Goal: Book appointment/travel/reservation

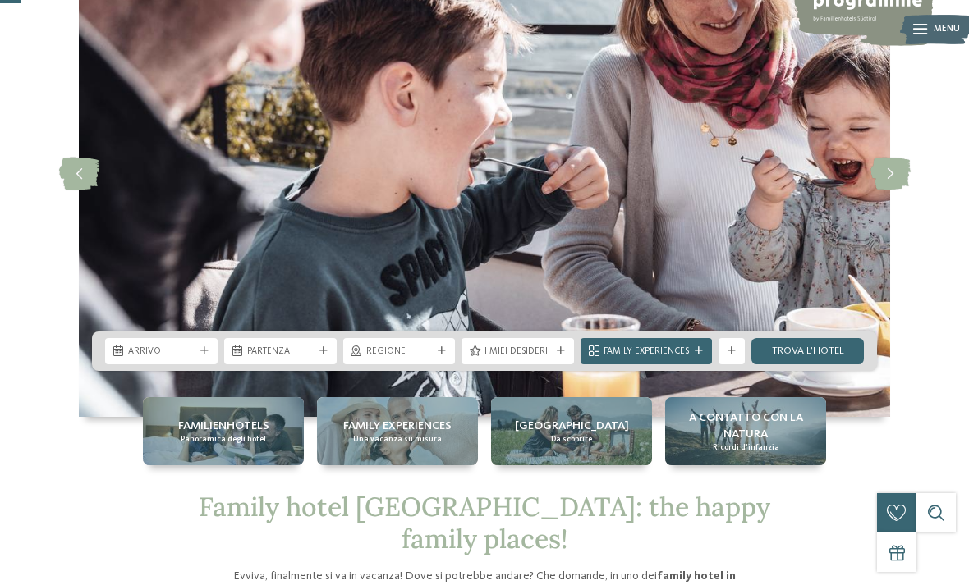
scroll to position [140, 0]
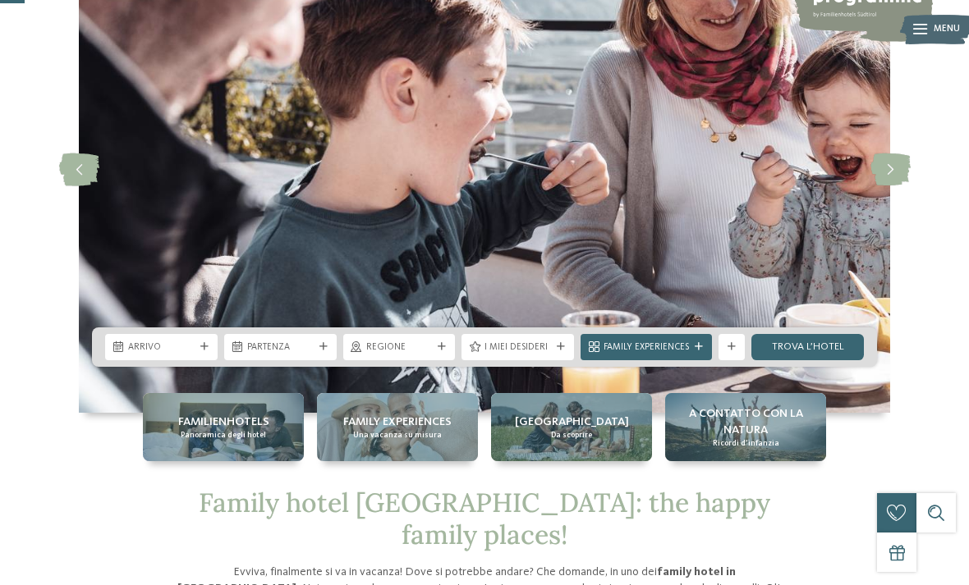
click at [194, 355] on span "Arrivo" at bounding box center [161, 348] width 67 height 13
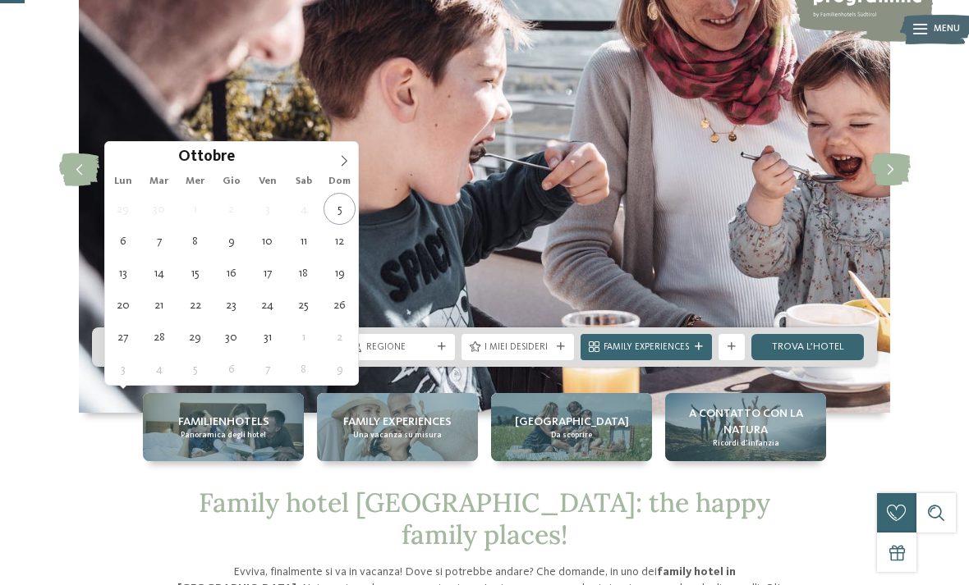
click at [345, 156] on icon at bounding box center [343, 160] width 11 height 11
click at [343, 169] on span at bounding box center [344, 156] width 28 height 28
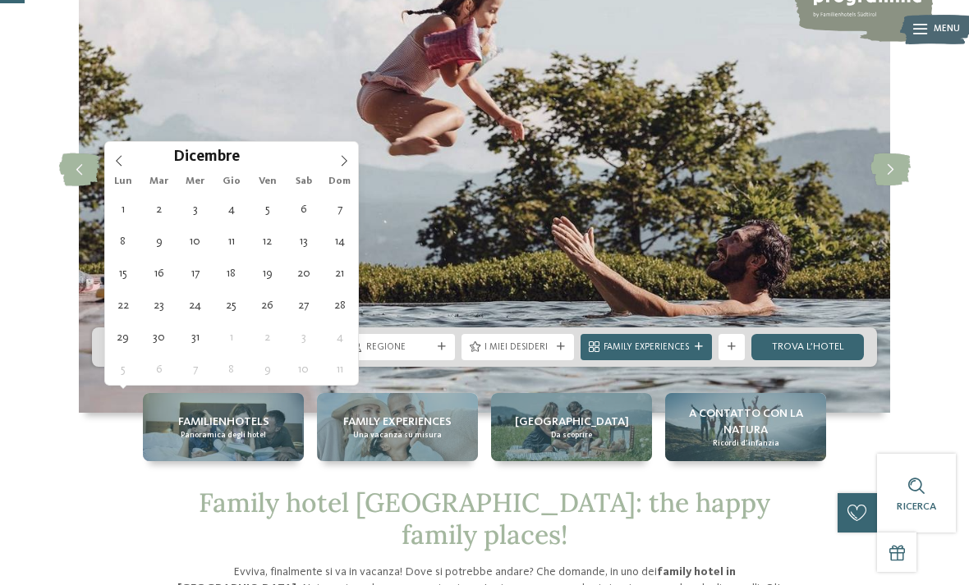
click at [339, 169] on span at bounding box center [344, 156] width 28 height 28
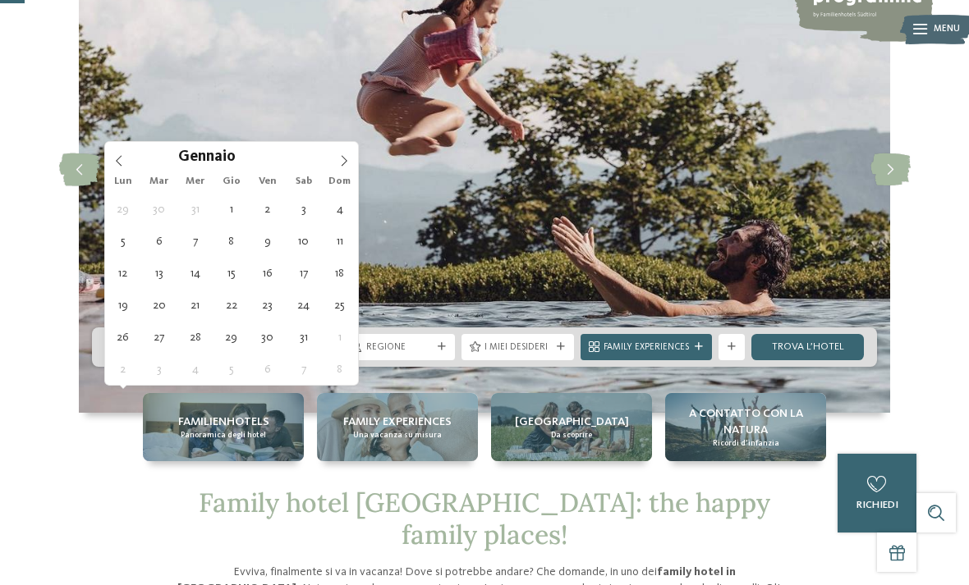
click at [127, 154] on span at bounding box center [119, 156] width 28 height 28
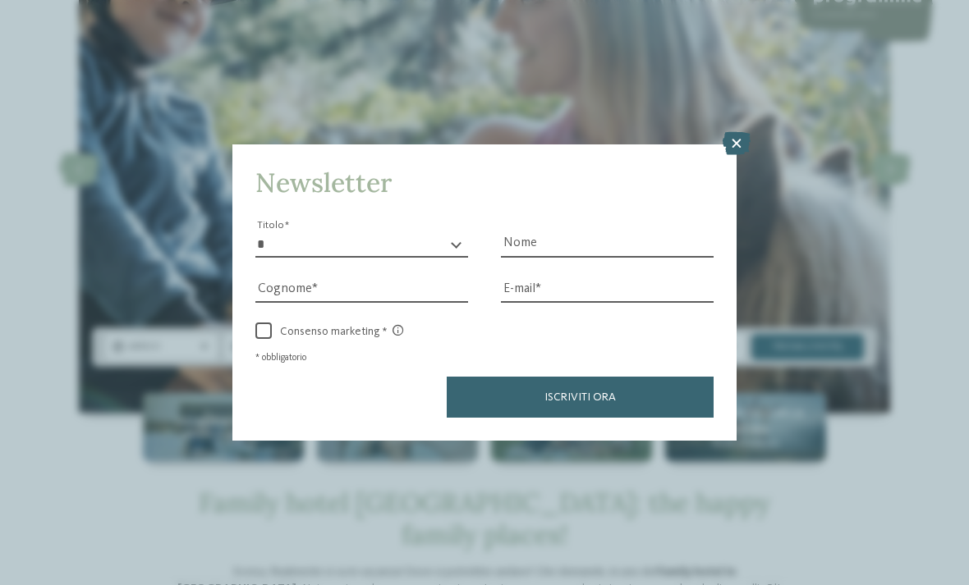
click at [739, 132] on icon at bounding box center [737, 143] width 28 height 23
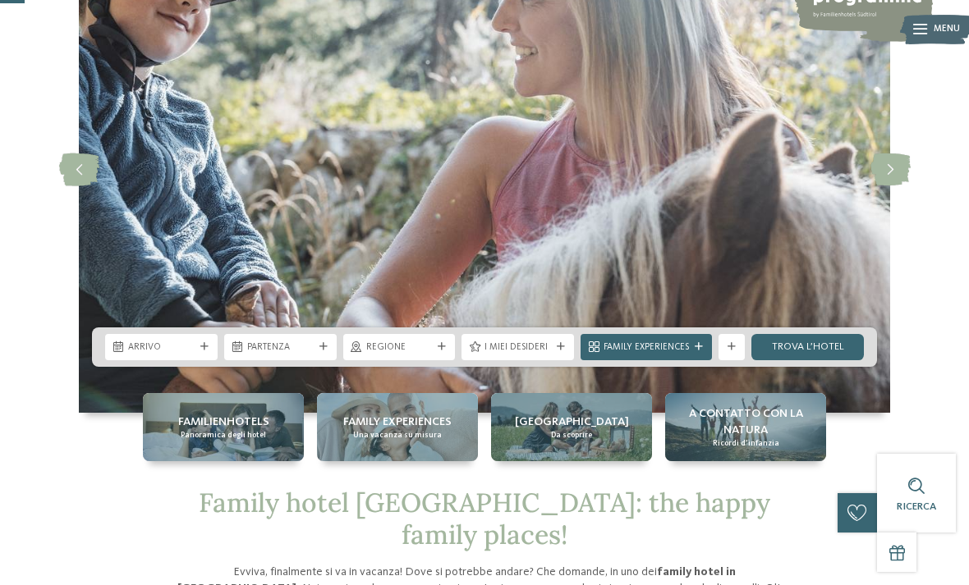
click at [164, 355] on span "Arrivo" at bounding box center [161, 348] width 67 height 13
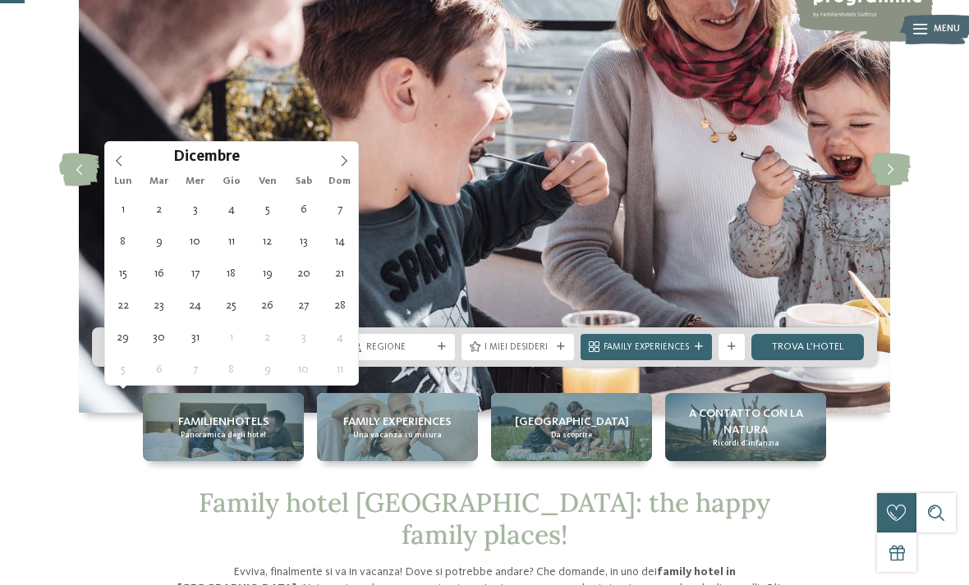
click at [351, 155] on span at bounding box center [344, 156] width 28 height 28
type input "****"
type div "[DATE]"
type input "****"
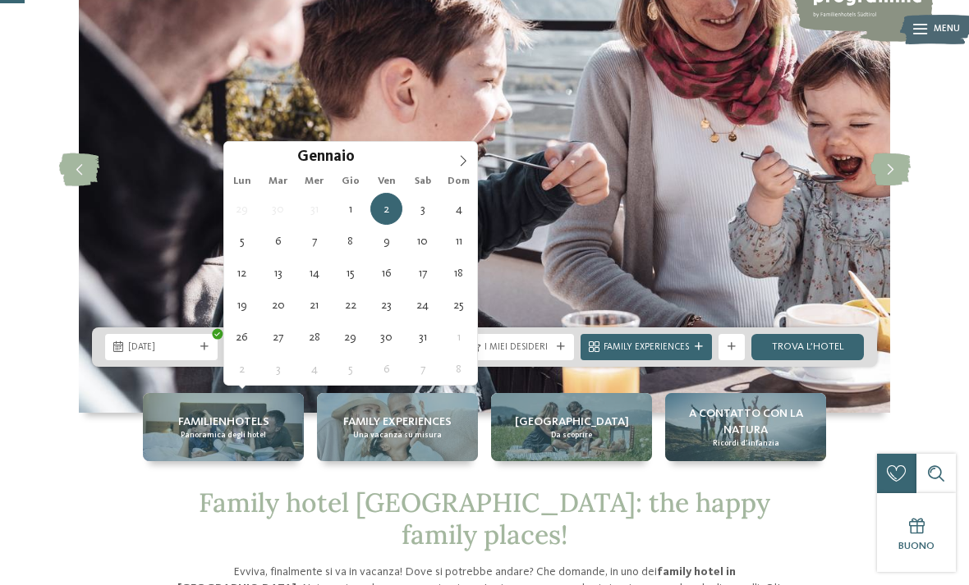
type div "[DATE]"
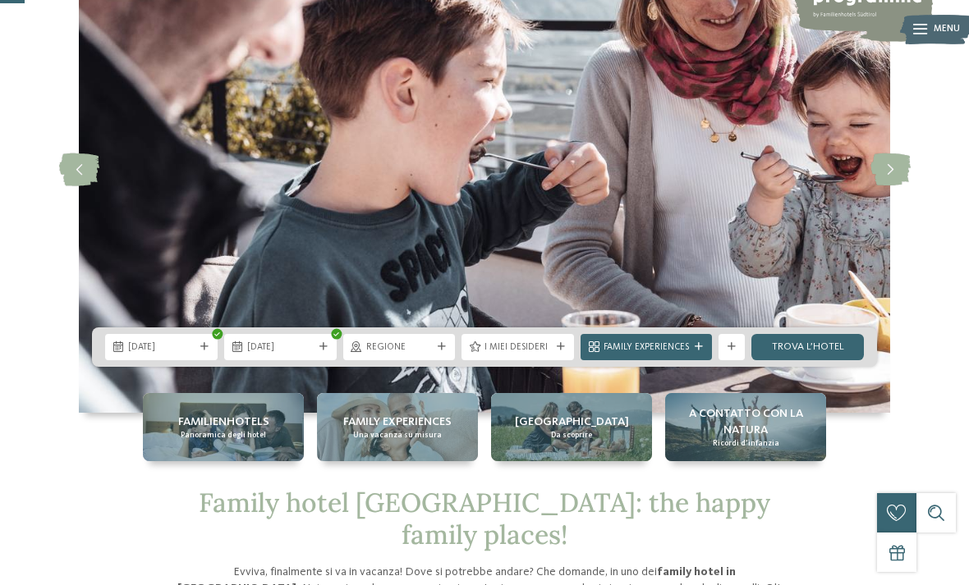
click at [410, 355] on span "Regione" at bounding box center [399, 348] width 67 height 13
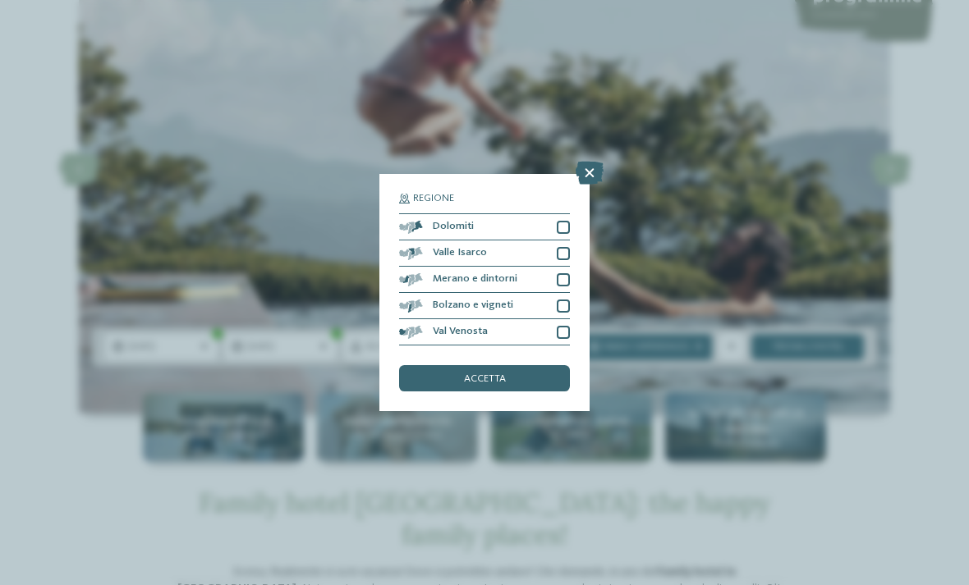
click at [539, 365] on div "accetta" at bounding box center [484, 378] width 171 height 26
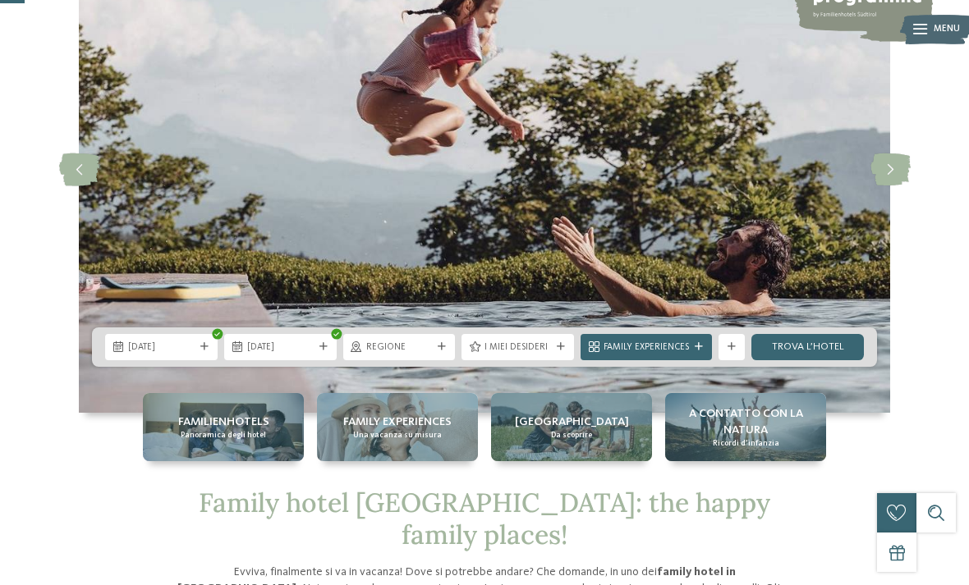
click at [837, 360] on link "trova l’hotel" at bounding box center [807, 347] width 112 height 26
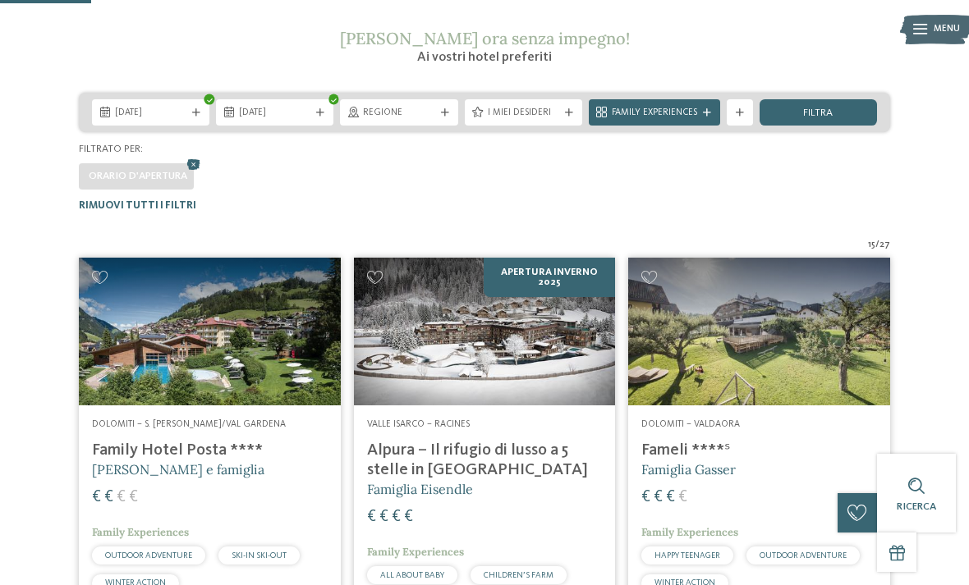
scroll to position [247, 0]
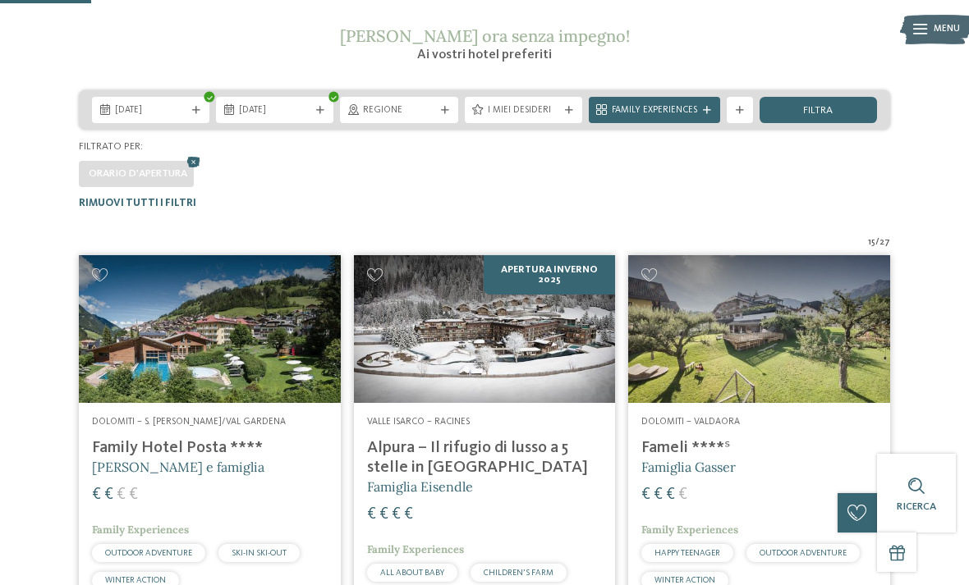
click at [714, 103] on div "Family Experiences" at bounding box center [654, 110] width 131 height 26
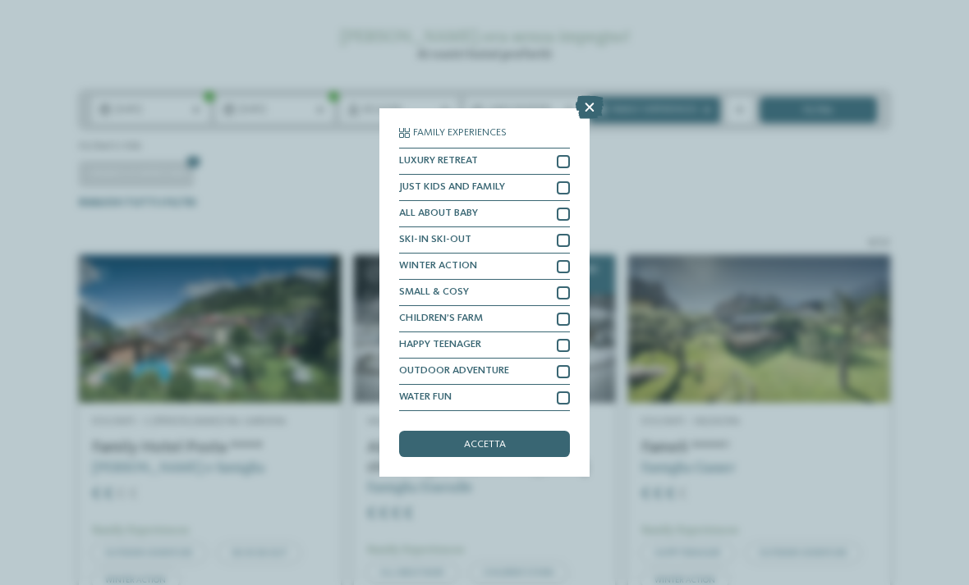
scroll to position [24, 0]
click at [566, 181] on div at bounding box center [563, 187] width 13 height 13
click at [563, 208] on div at bounding box center [563, 214] width 13 height 13
click at [525, 431] on div "accetta" at bounding box center [484, 444] width 171 height 26
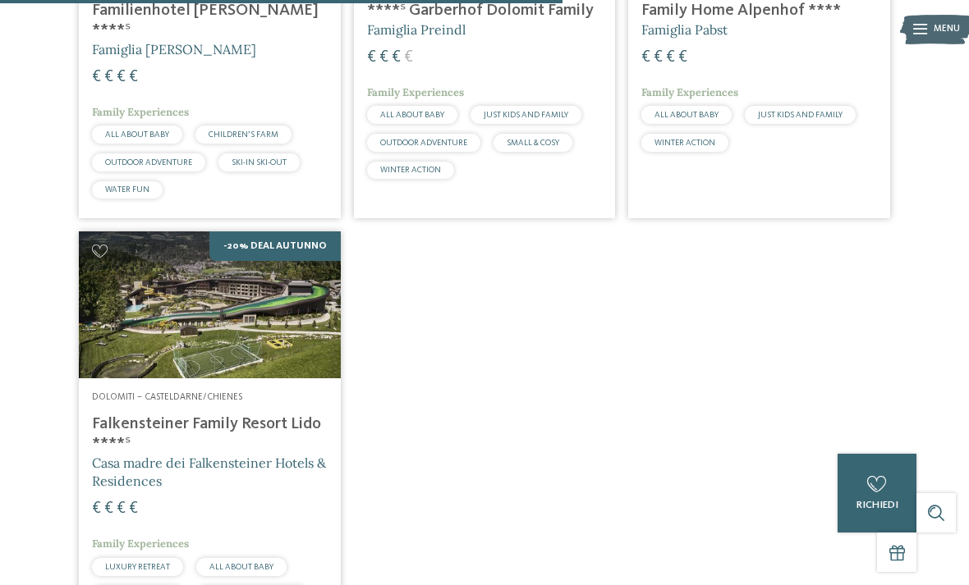
scroll to position [1103, 0]
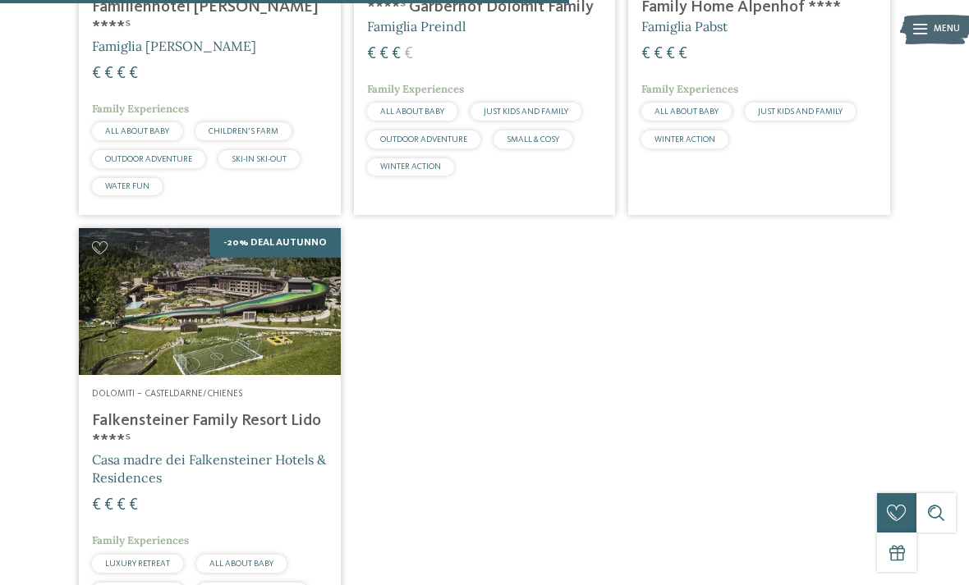
click at [278, 310] on img at bounding box center [210, 301] width 262 height 147
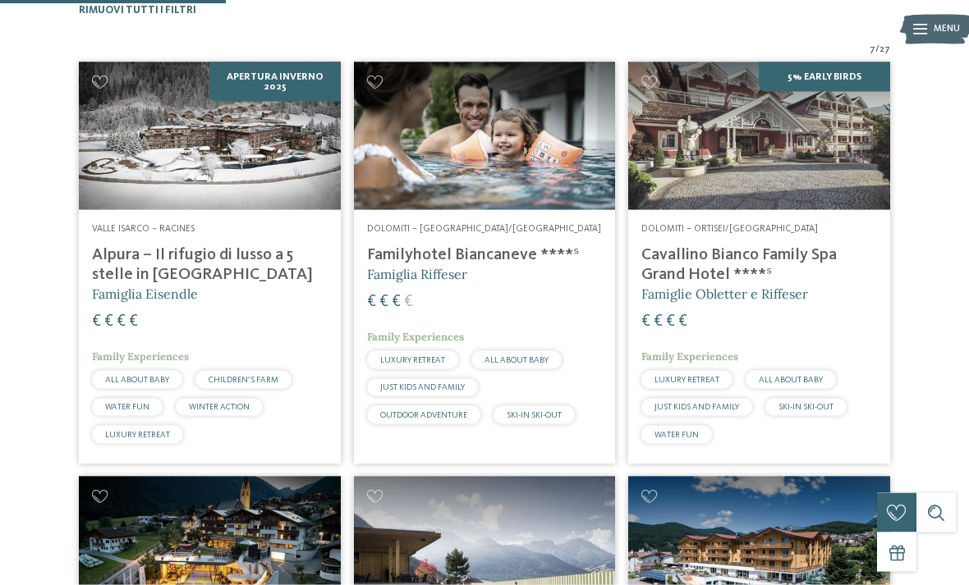
scroll to position [443, 0]
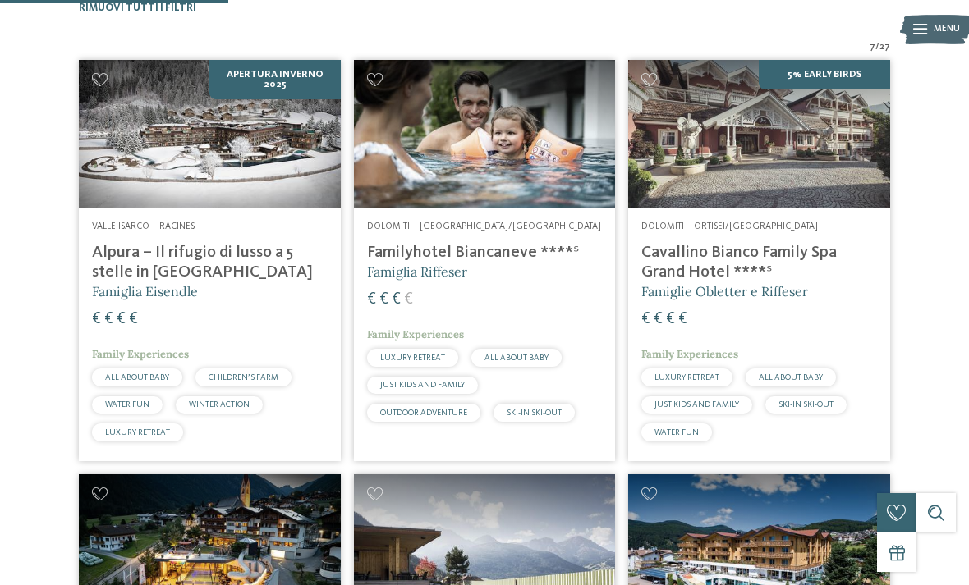
click at [547, 173] on img at bounding box center [485, 133] width 262 height 147
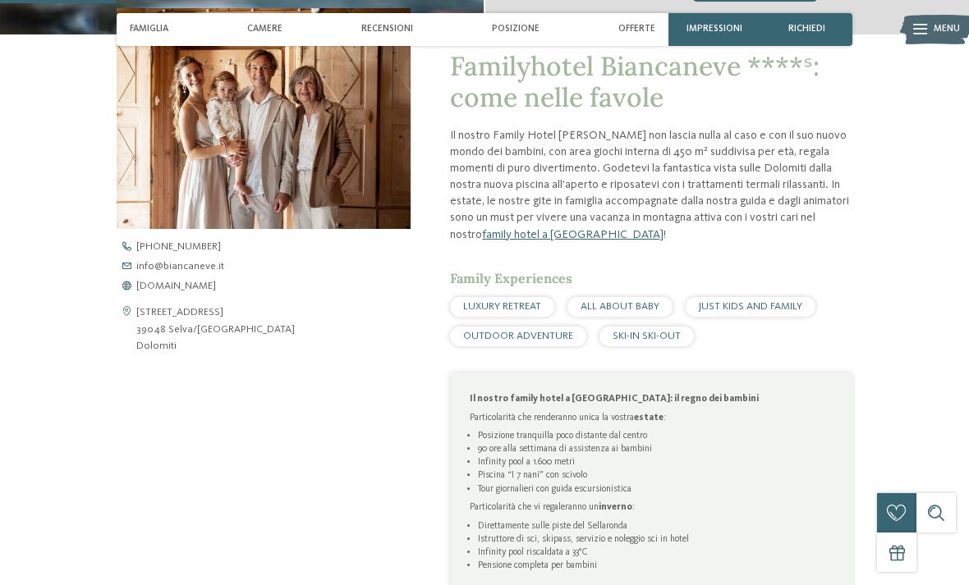
scroll to position [443, 0]
click at [192, 282] on span "www.biancaneve.it" at bounding box center [176, 287] width 80 height 11
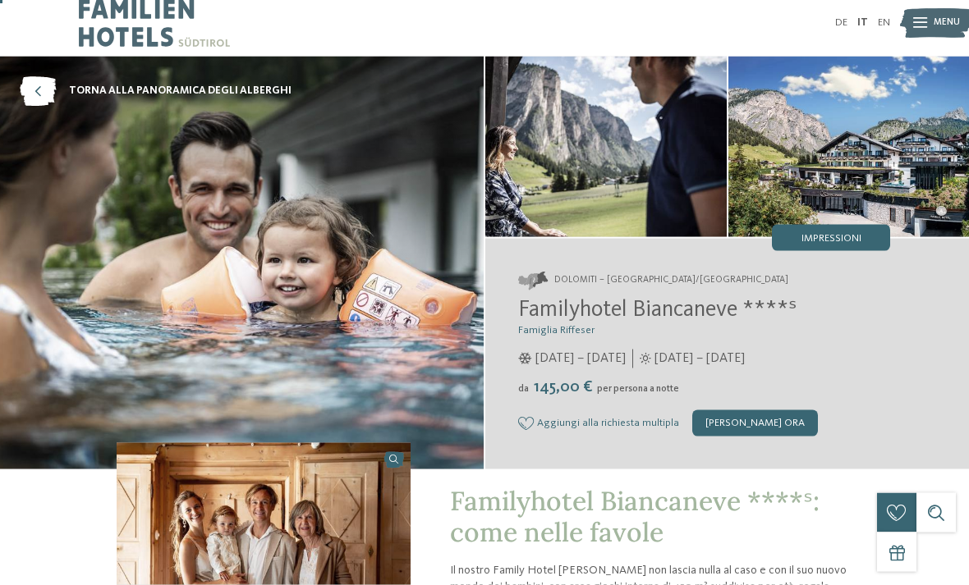
scroll to position [0, 0]
